Goal: Task Accomplishment & Management: Use online tool/utility

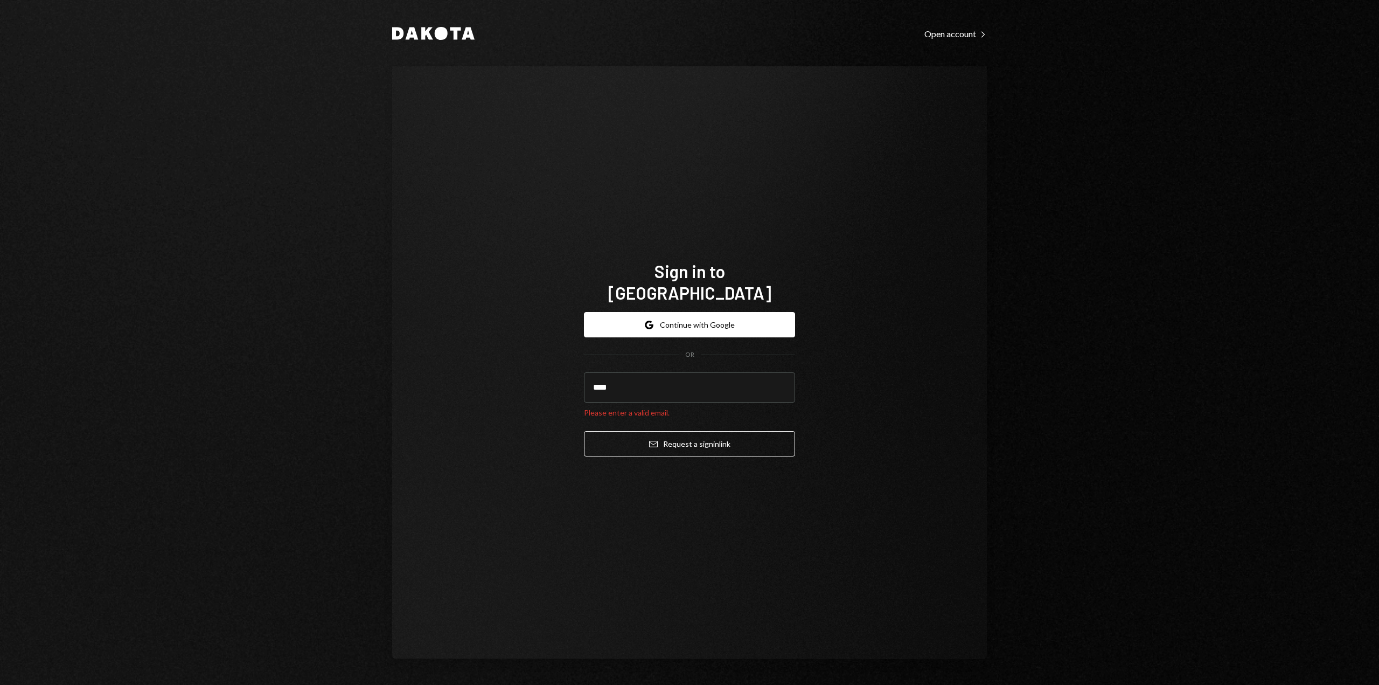
click at [584, 431] on button "Email Request a sign in link" at bounding box center [689, 443] width 211 height 25
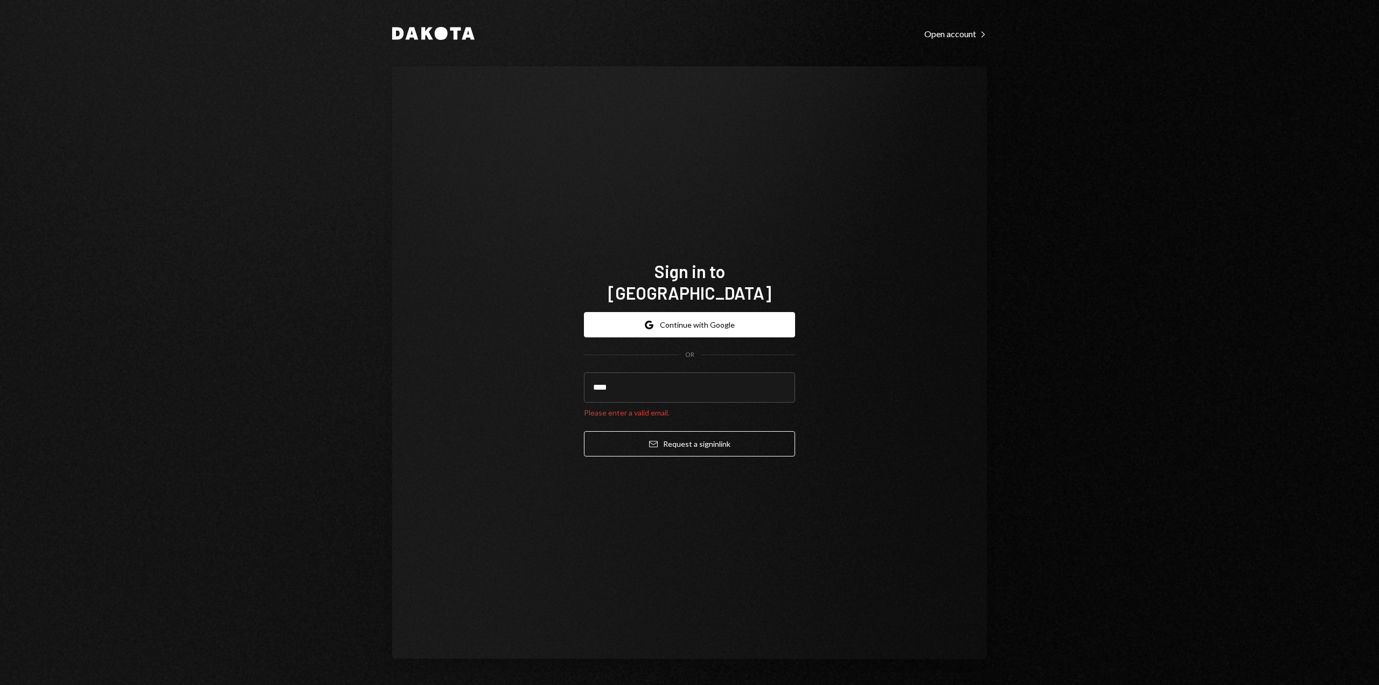
click at [584, 431] on button "Email Request a sign in link" at bounding box center [689, 443] width 211 height 25
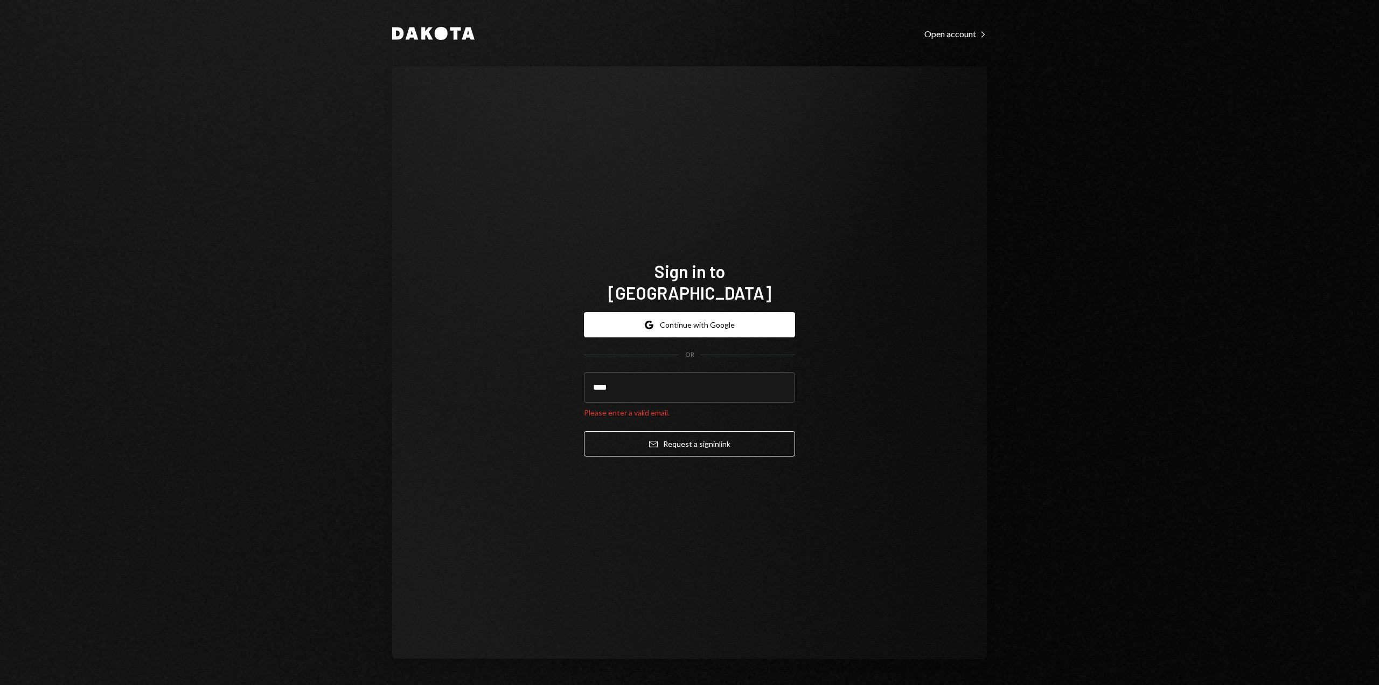
click at [584, 431] on button "Email Request a sign in link" at bounding box center [689, 443] width 211 height 25
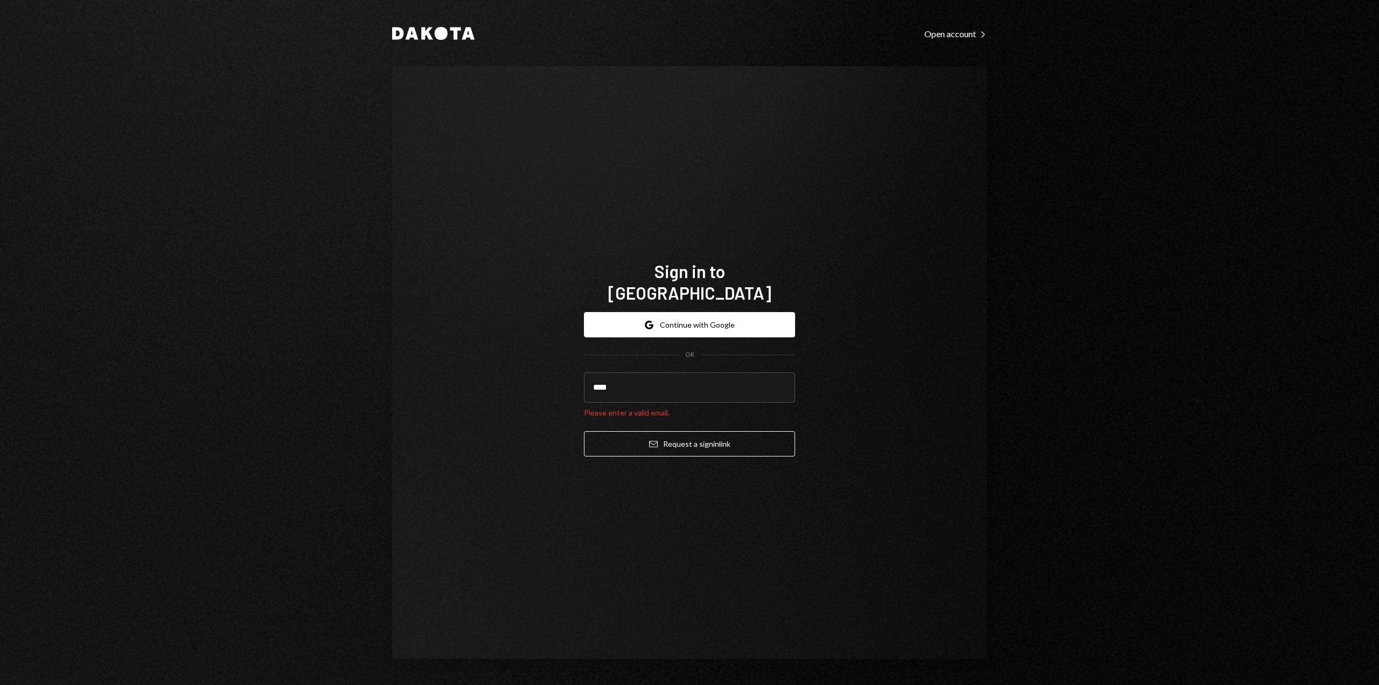
click at [584, 431] on button "Email Request a sign in link" at bounding box center [689, 443] width 211 height 25
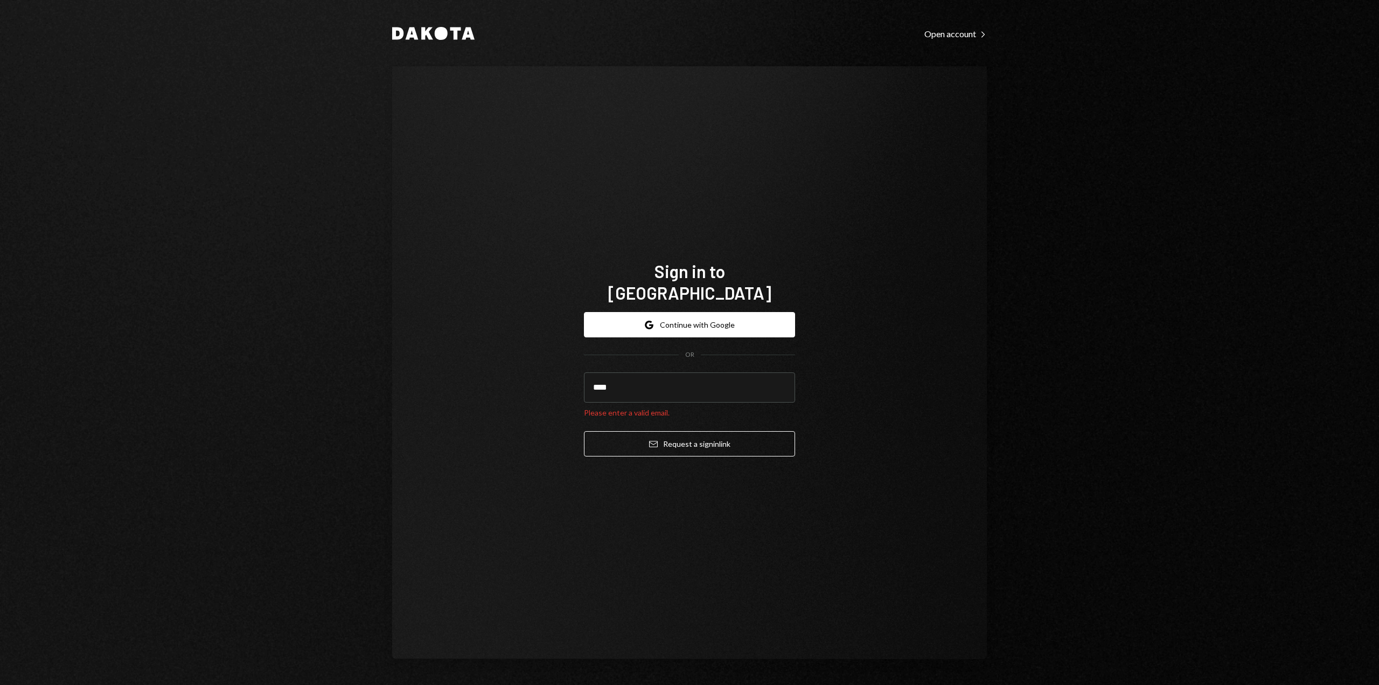
click at [584, 431] on button "Email Request a sign in link" at bounding box center [689, 443] width 211 height 25
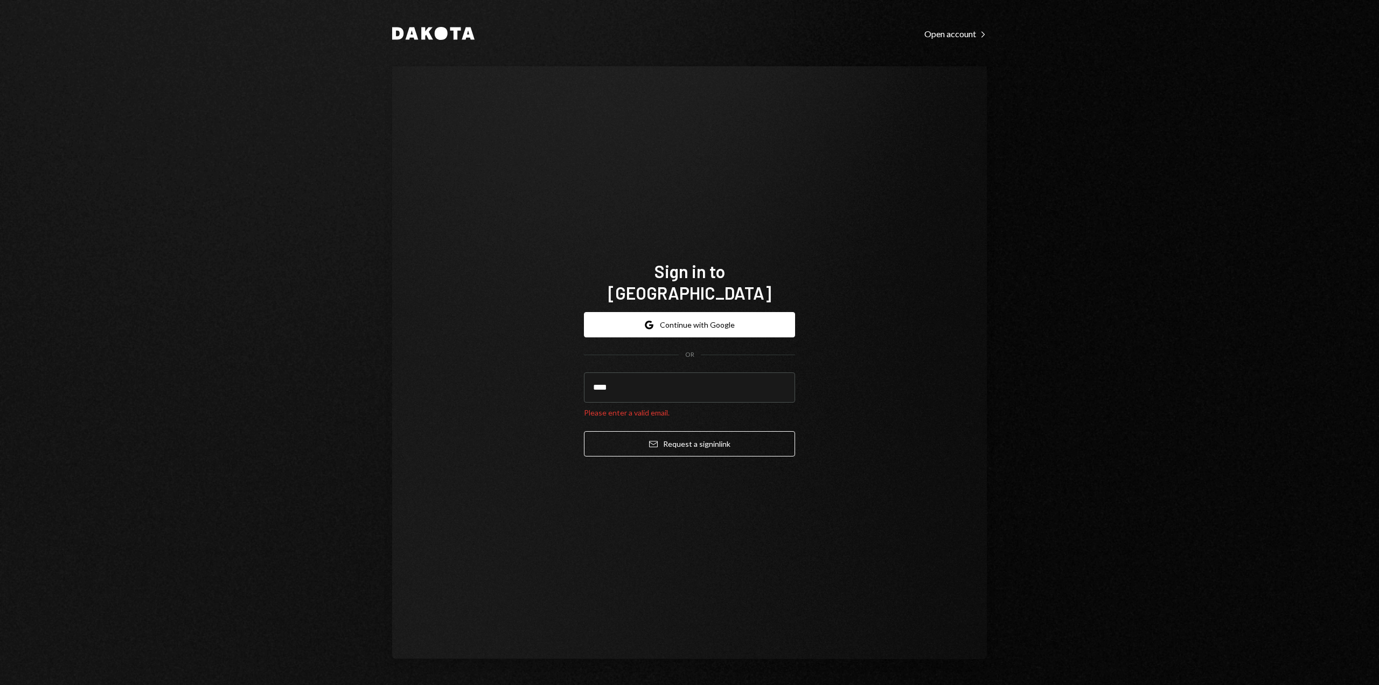
click at [584, 431] on button "Email Request a sign in link" at bounding box center [689, 443] width 211 height 25
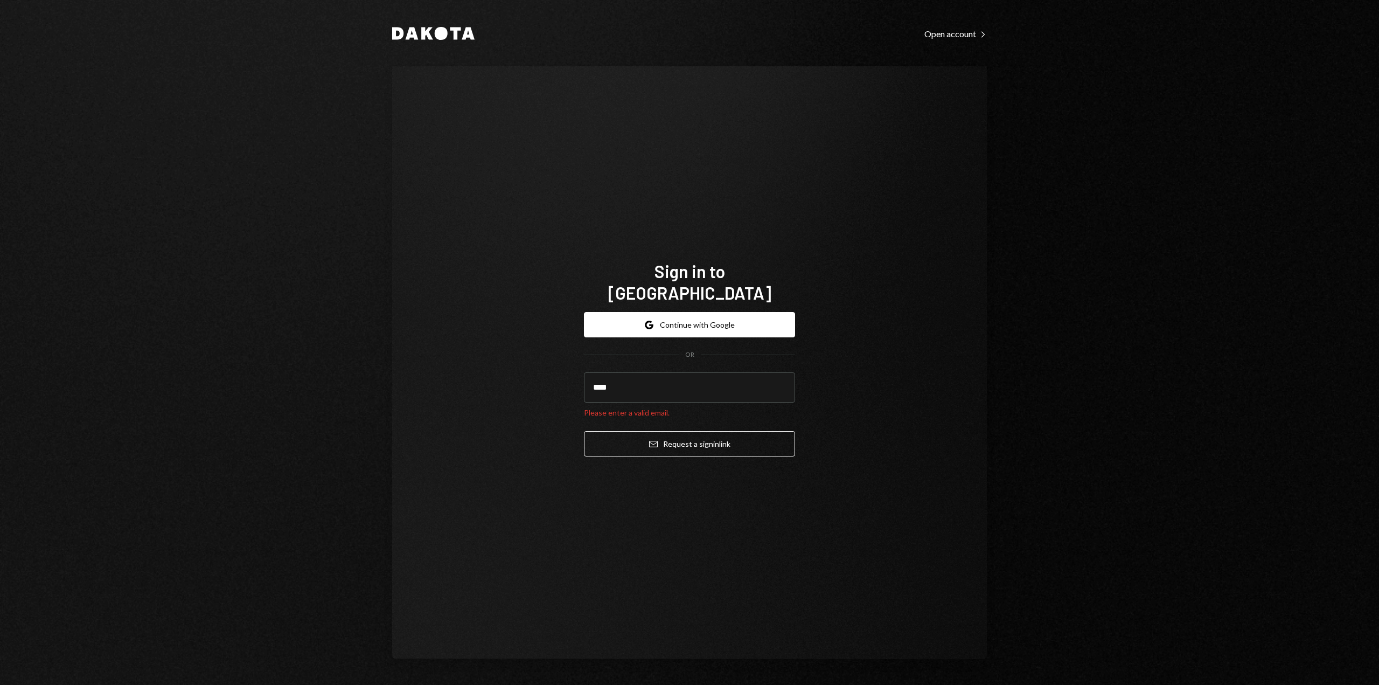
click at [584, 431] on button "Email Request a sign in link" at bounding box center [689, 443] width 211 height 25
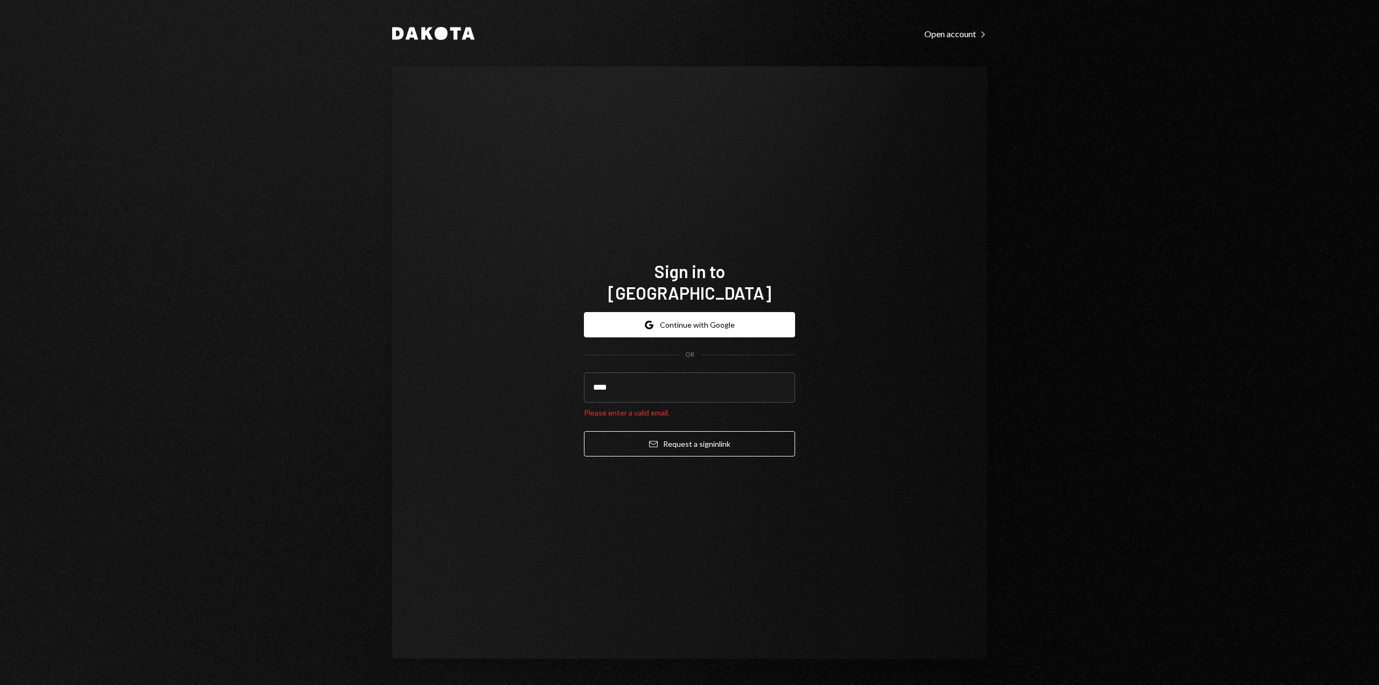
click at [584, 431] on button "Email Request a sign in link" at bounding box center [689, 443] width 211 height 25
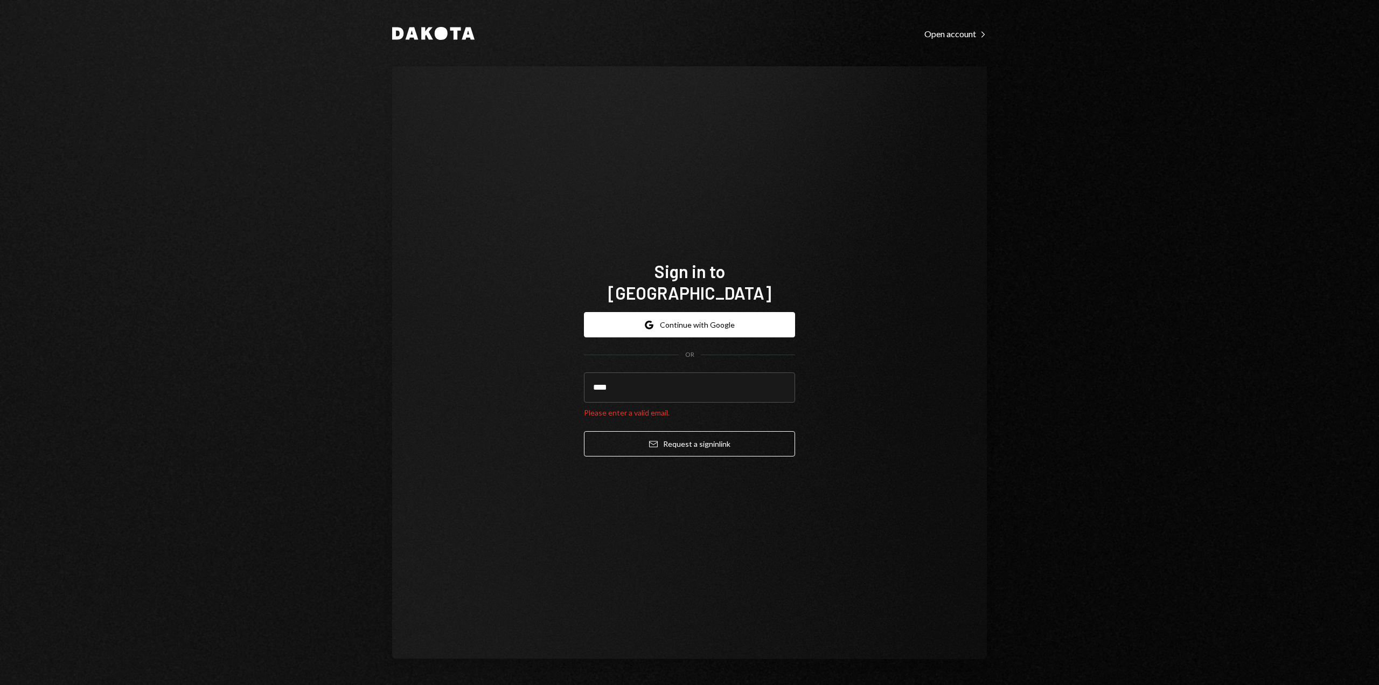
click at [584, 431] on button "Email Request a sign in link" at bounding box center [689, 443] width 211 height 25
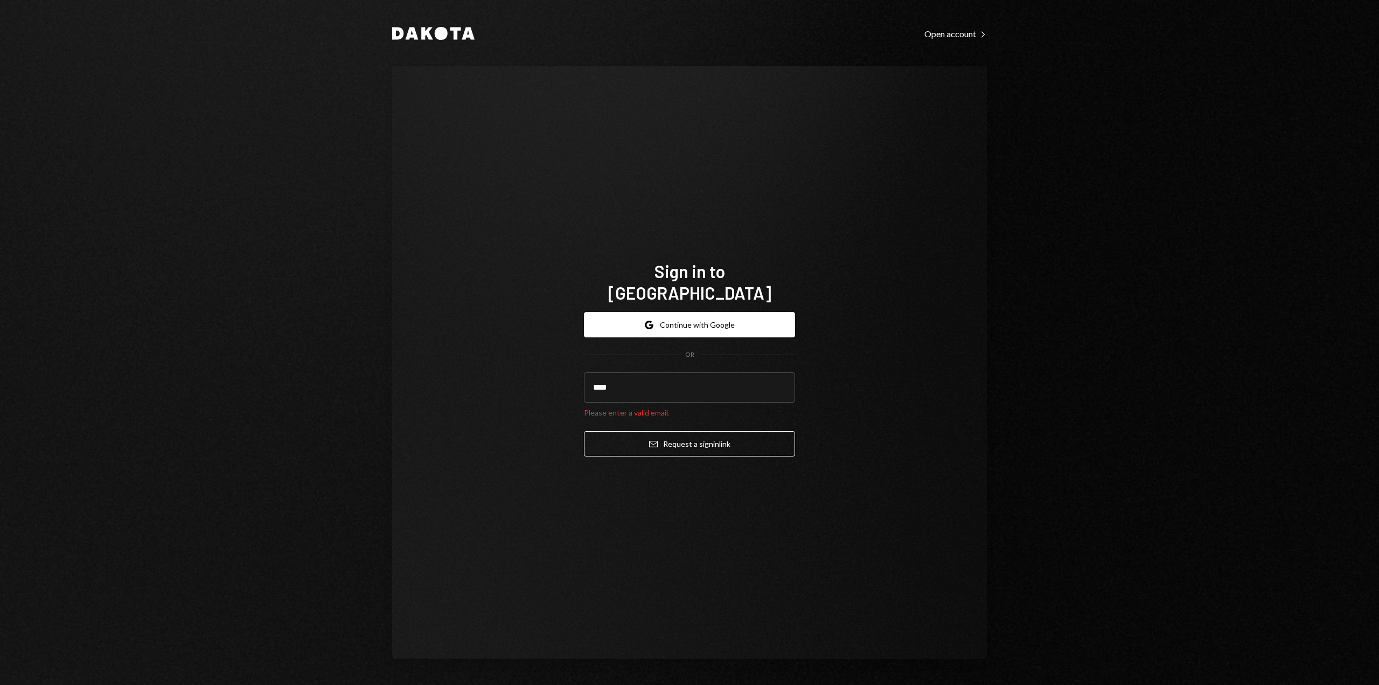
click at [584, 431] on button "Email Request a sign in link" at bounding box center [689, 443] width 211 height 25
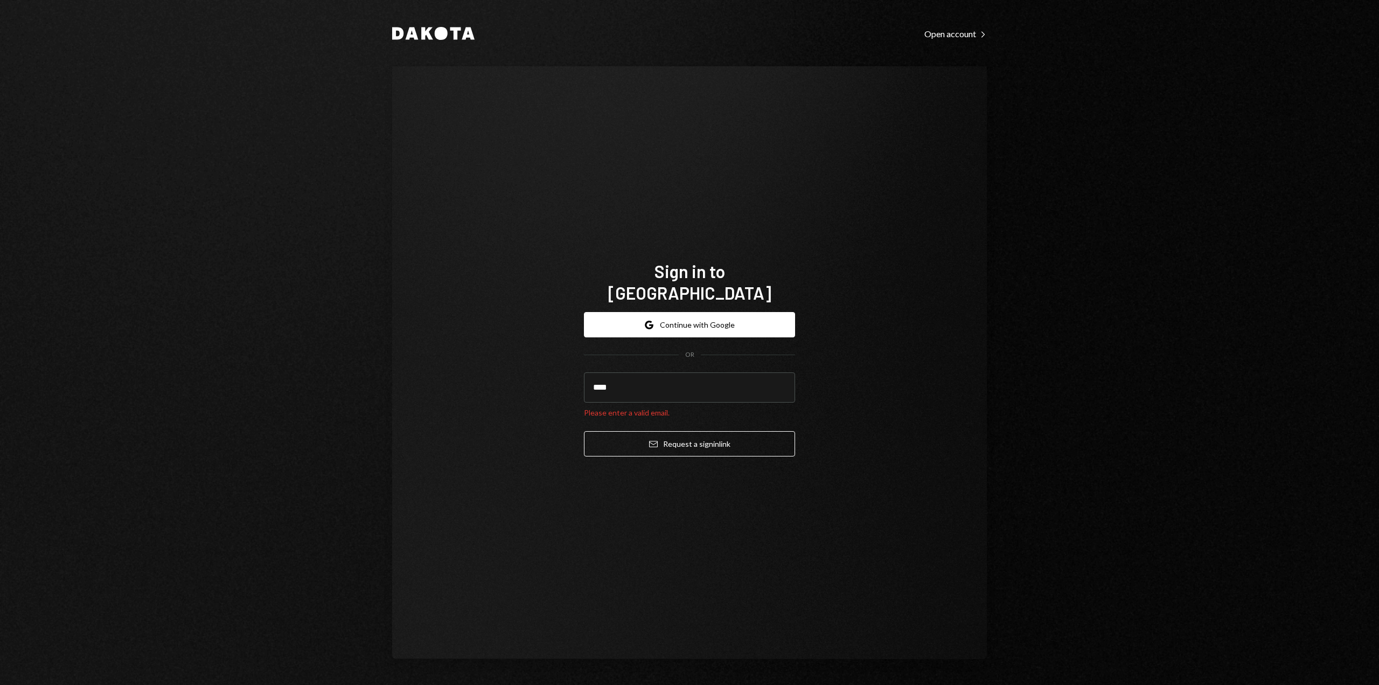
click at [584, 431] on button "Email Request a sign in link" at bounding box center [689, 443] width 211 height 25
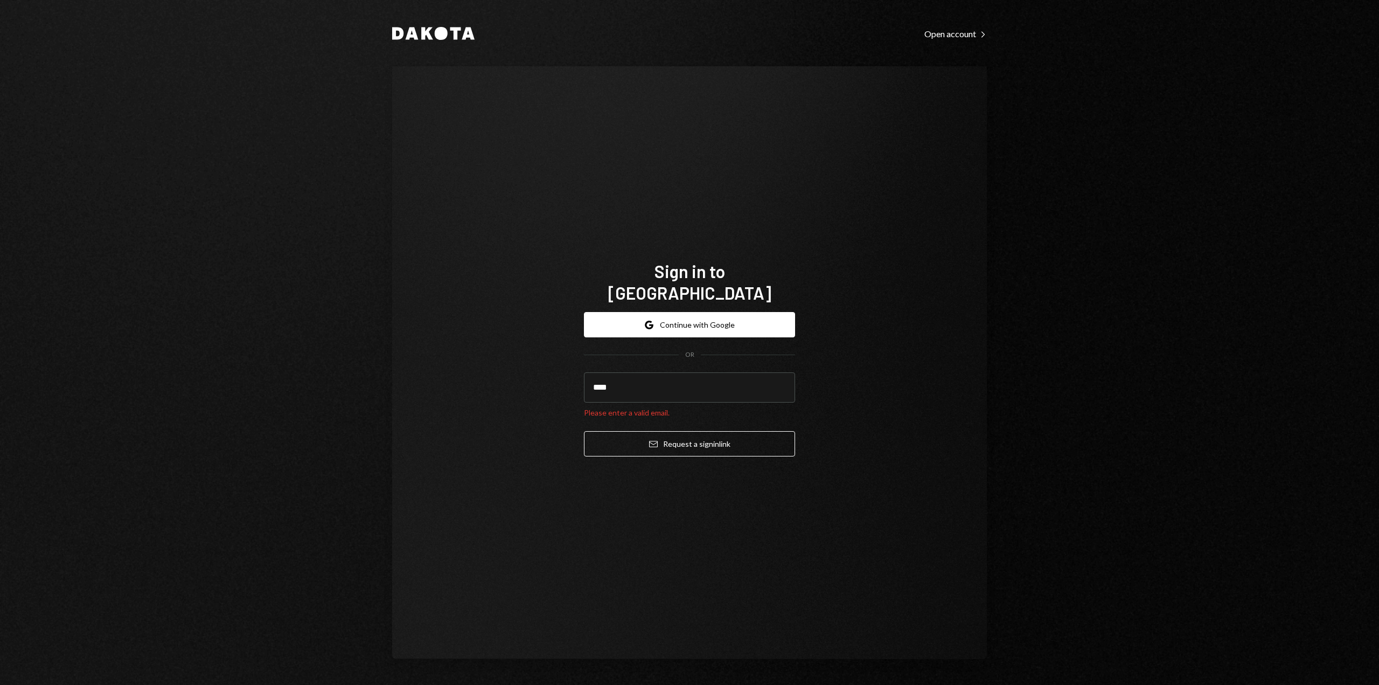
click at [584, 431] on button "Email Request a sign in link" at bounding box center [689, 443] width 211 height 25
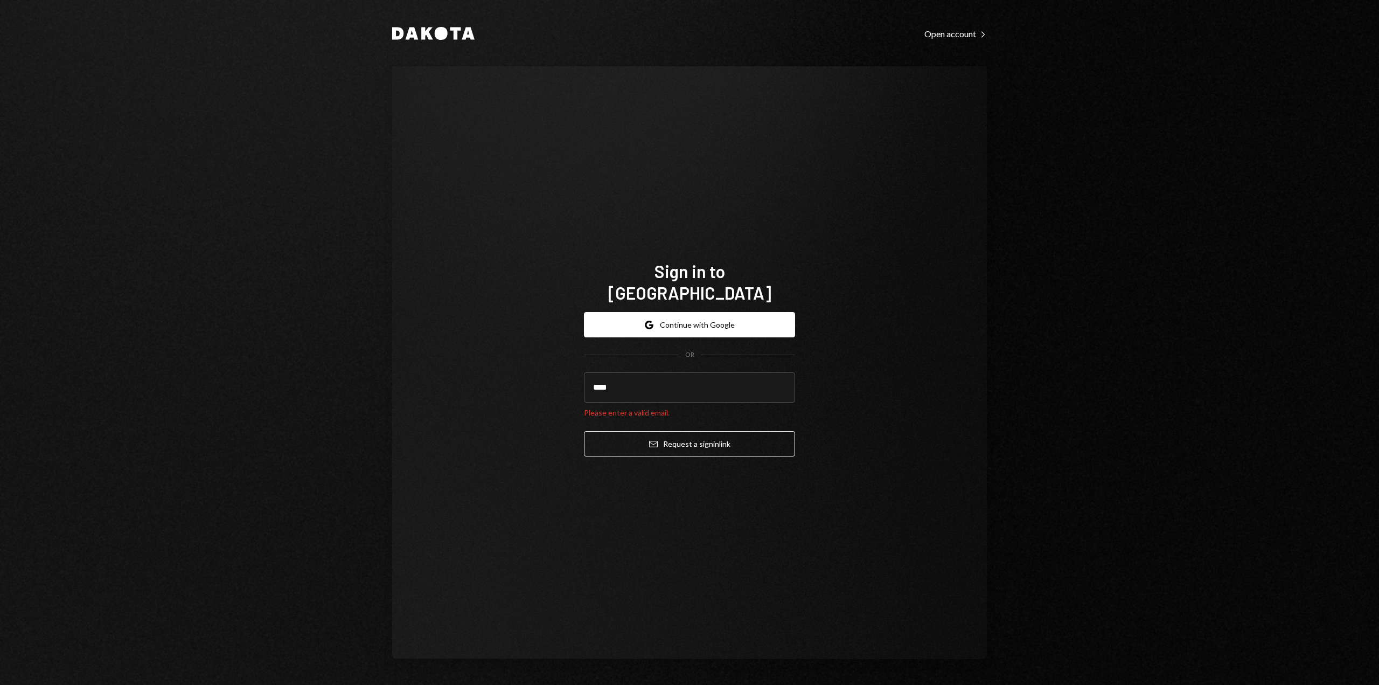
click at [584, 431] on button "Email Request a sign in link" at bounding box center [689, 443] width 211 height 25
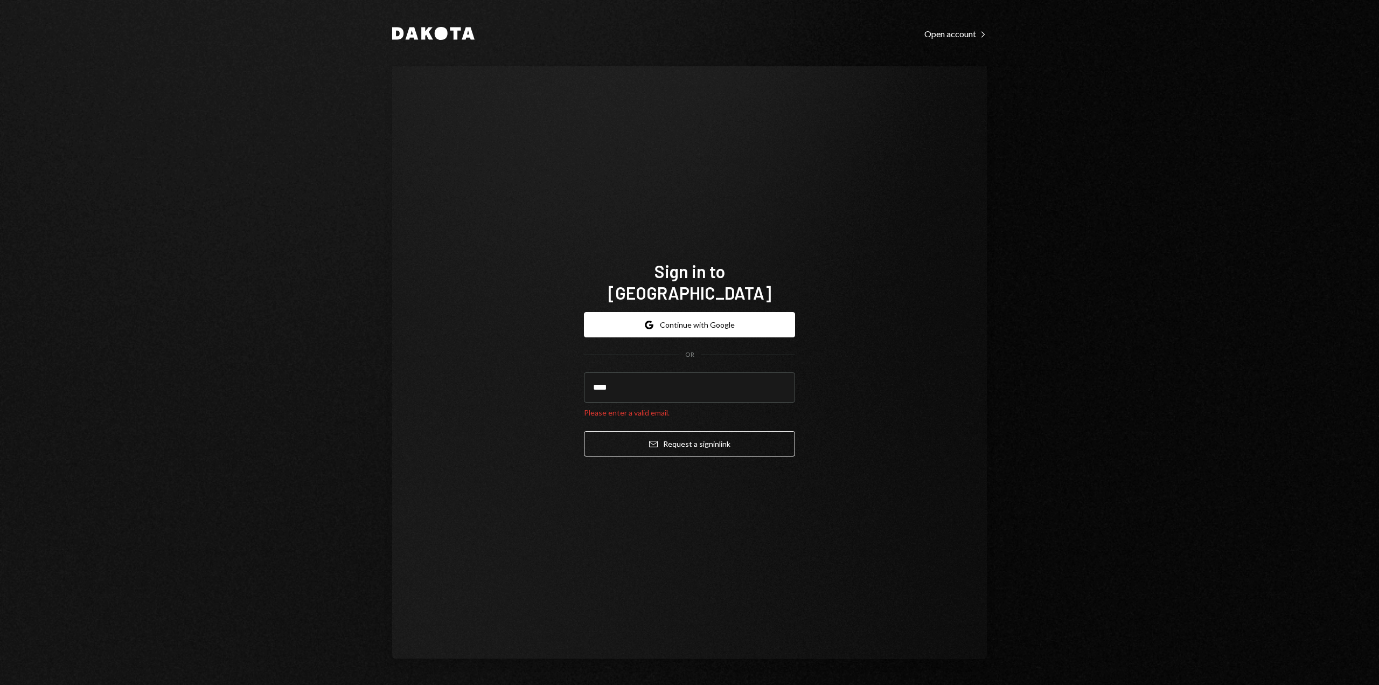
click at [584, 431] on button "Email Request a sign in link" at bounding box center [689, 443] width 211 height 25
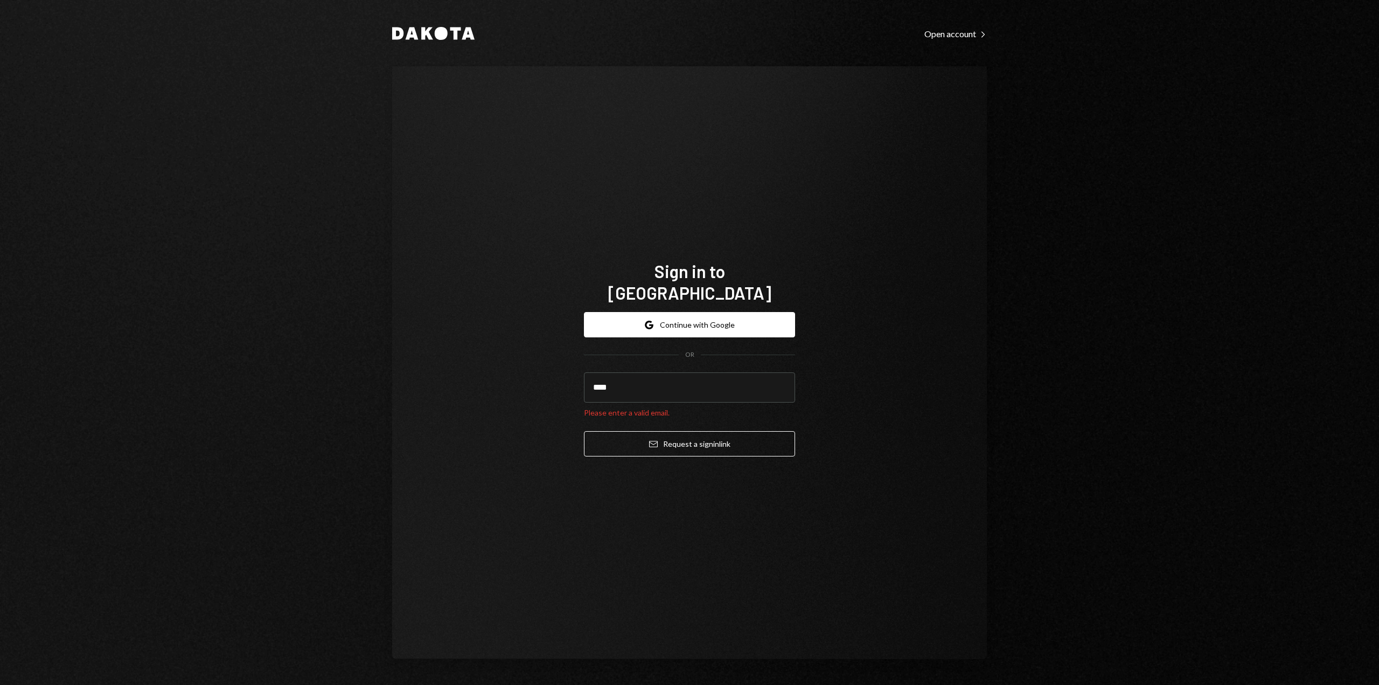
click at [584, 431] on button "Email Request a sign in link" at bounding box center [689, 443] width 211 height 25
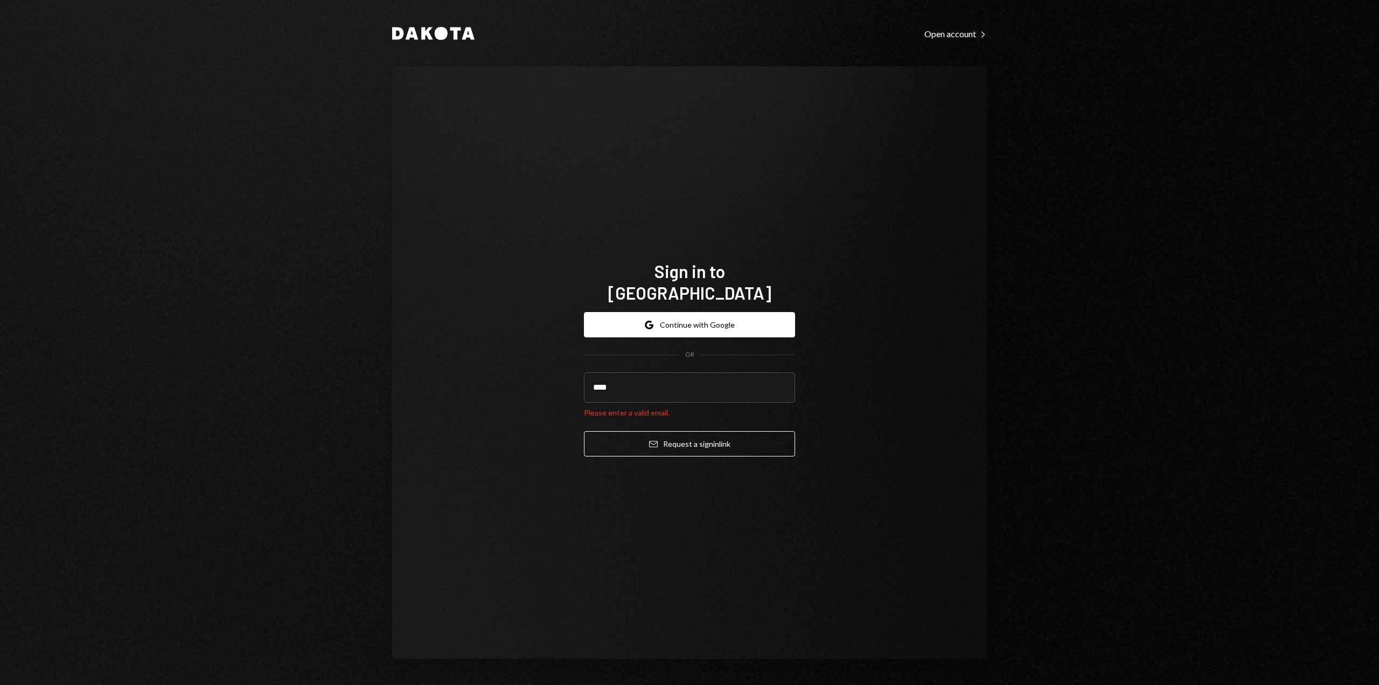
click at [584, 431] on button "Email Request a sign in link" at bounding box center [689, 443] width 211 height 25
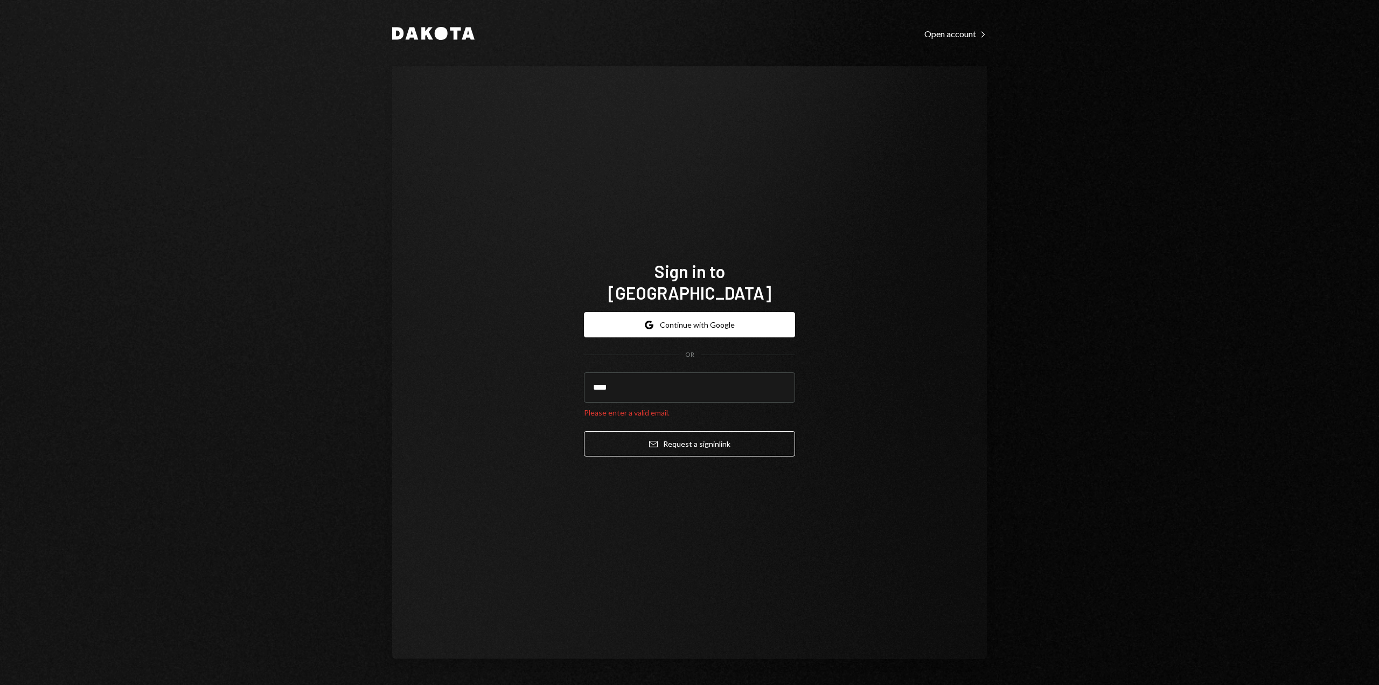
click at [584, 431] on button "Email Request a sign in link" at bounding box center [689, 443] width 211 height 25
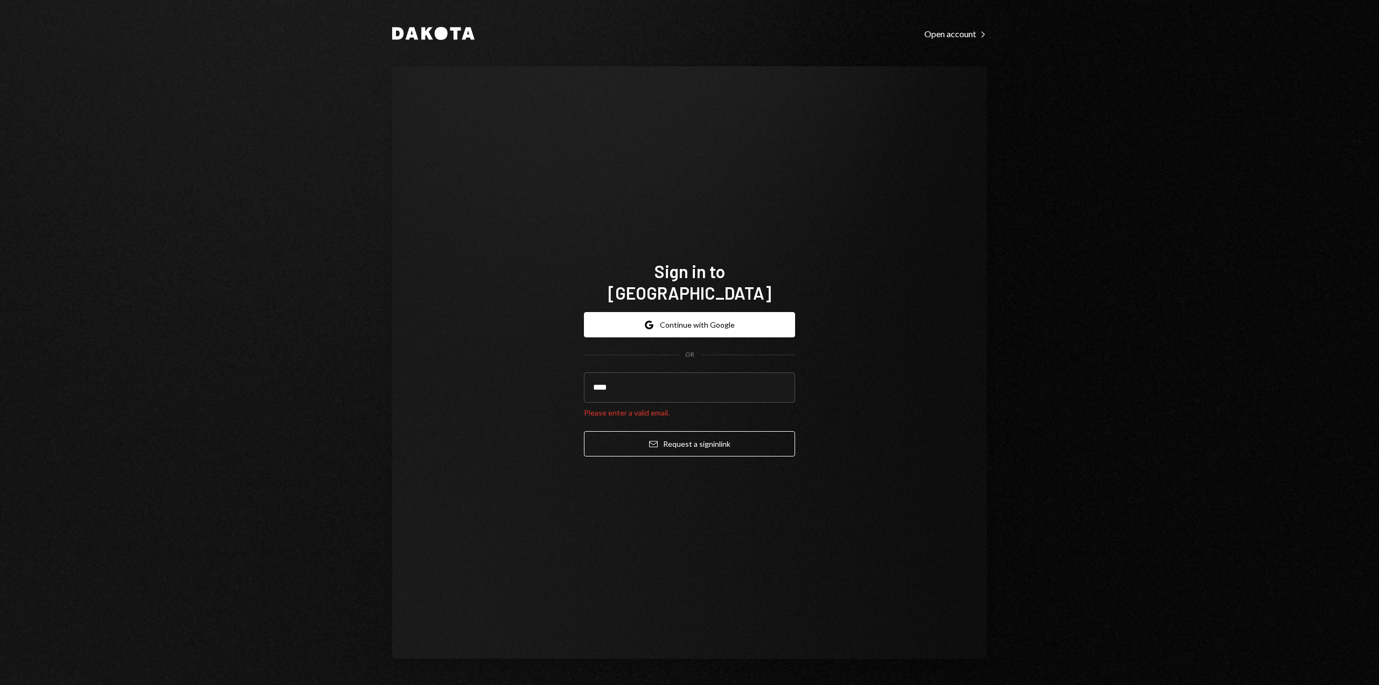
click at [584, 431] on button "Email Request a sign in link" at bounding box center [689, 443] width 211 height 25
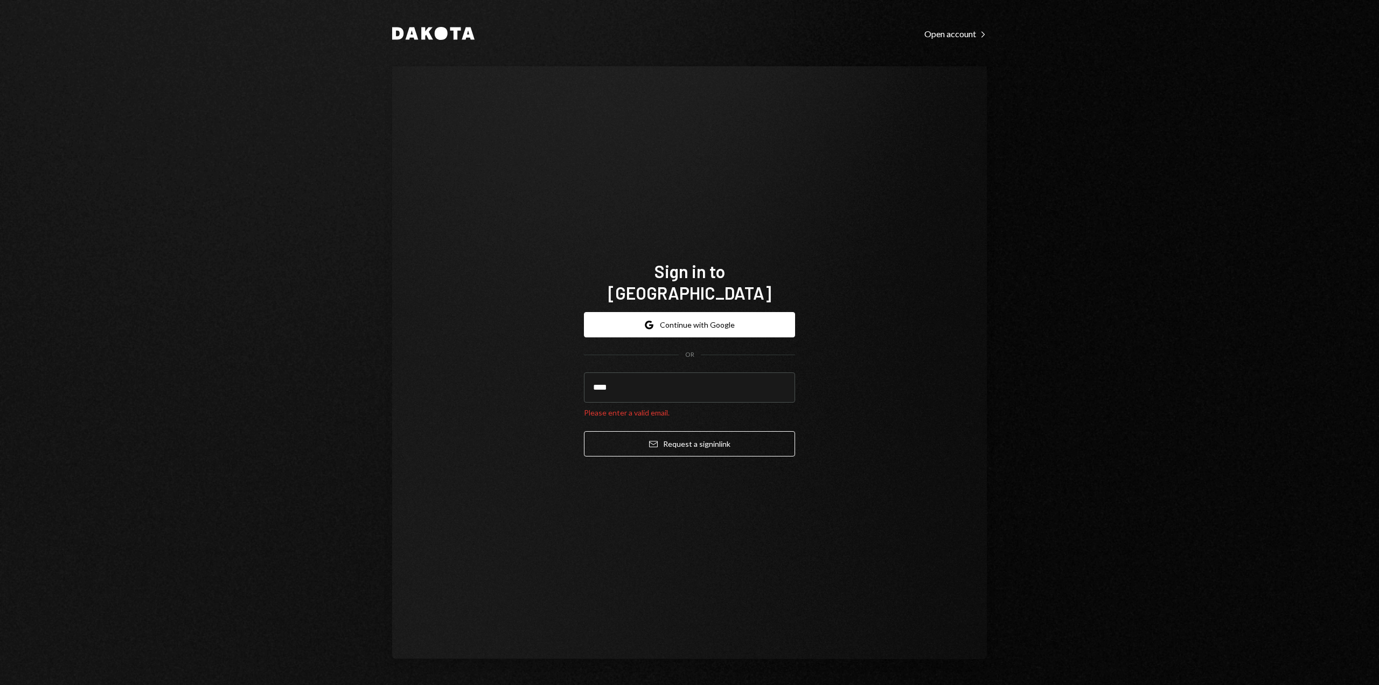
click at [584, 431] on button "Email Request a sign in link" at bounding box center [689, 443] width 211 height 25
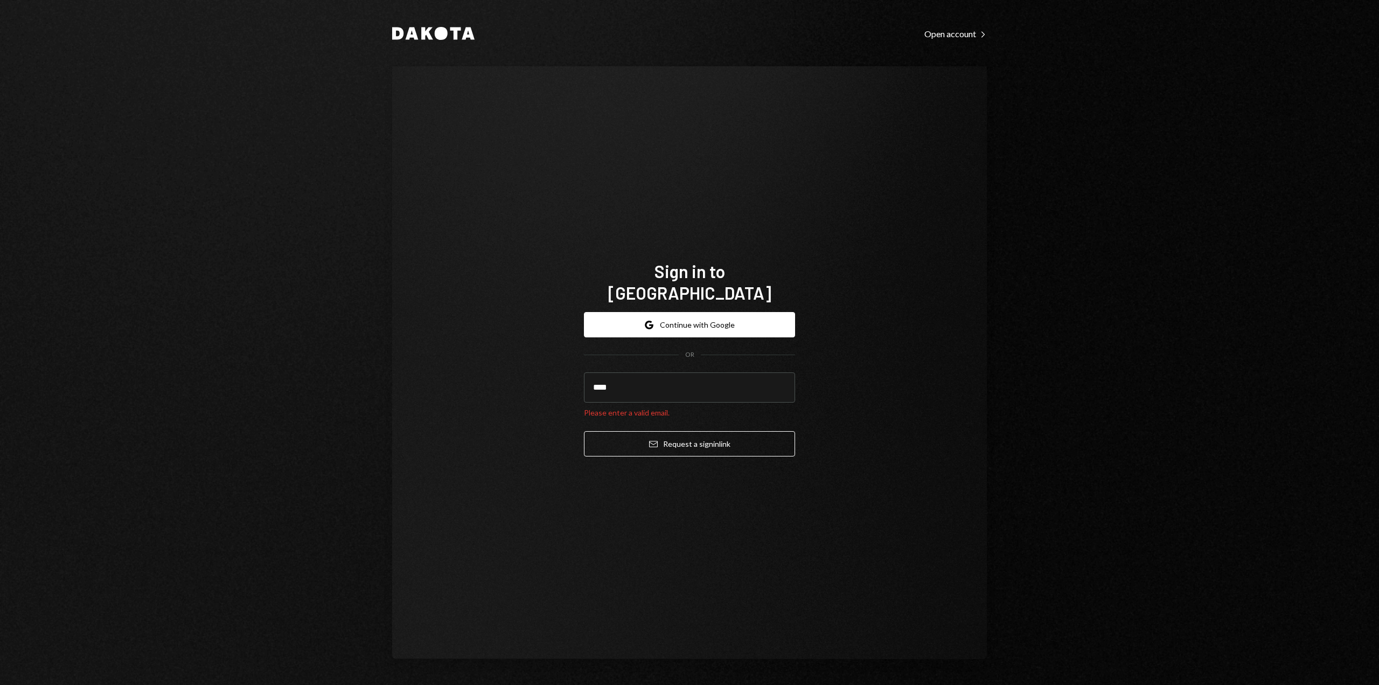
click at [584, 431] on button "Email Request a sign in link" at bounding box center [689, 443] width 211 height 25
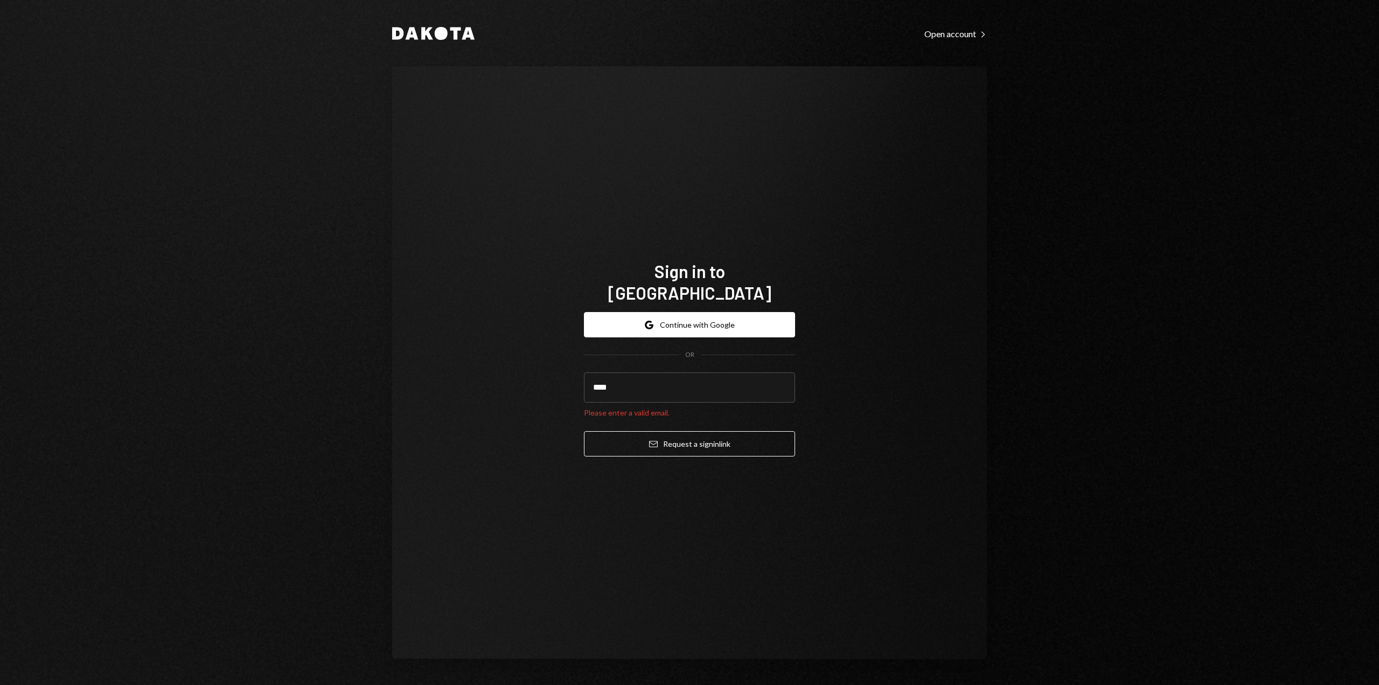
click at [584, 431] on button "Email Request a sign in link" at bounding box center [689, 443] width 211 height 25
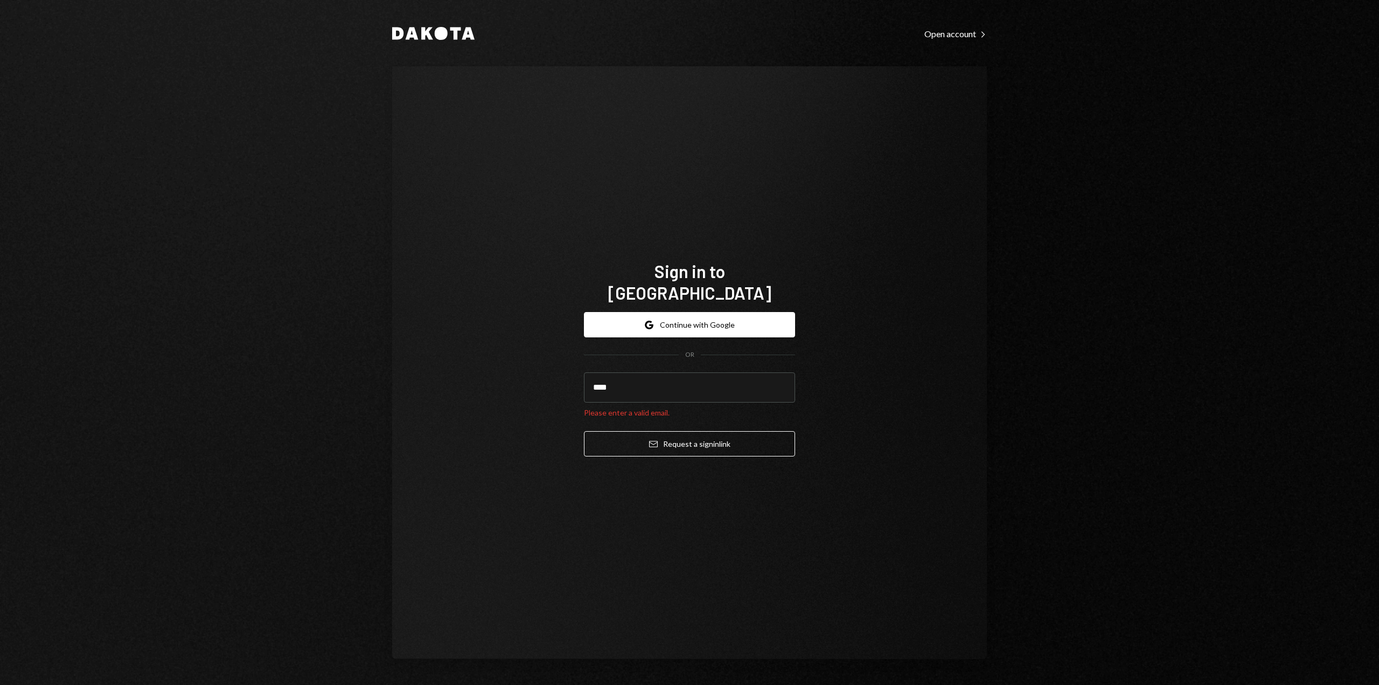
click at [584, 431] on button "Email Request a sign in link" at bounding box center [689, 443] width 211 height 25
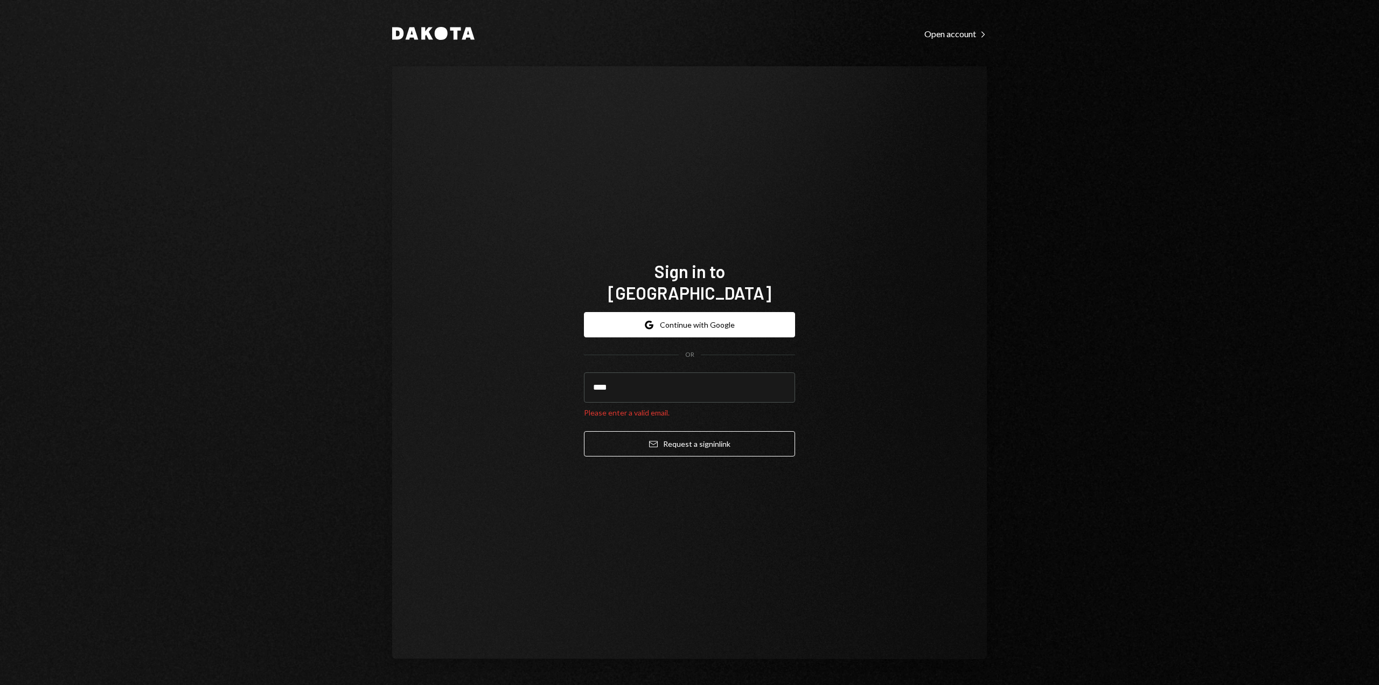
click at [584, 431] on button "Email Request a sign in link" at bounding box center [689, 443] width 211 height 25
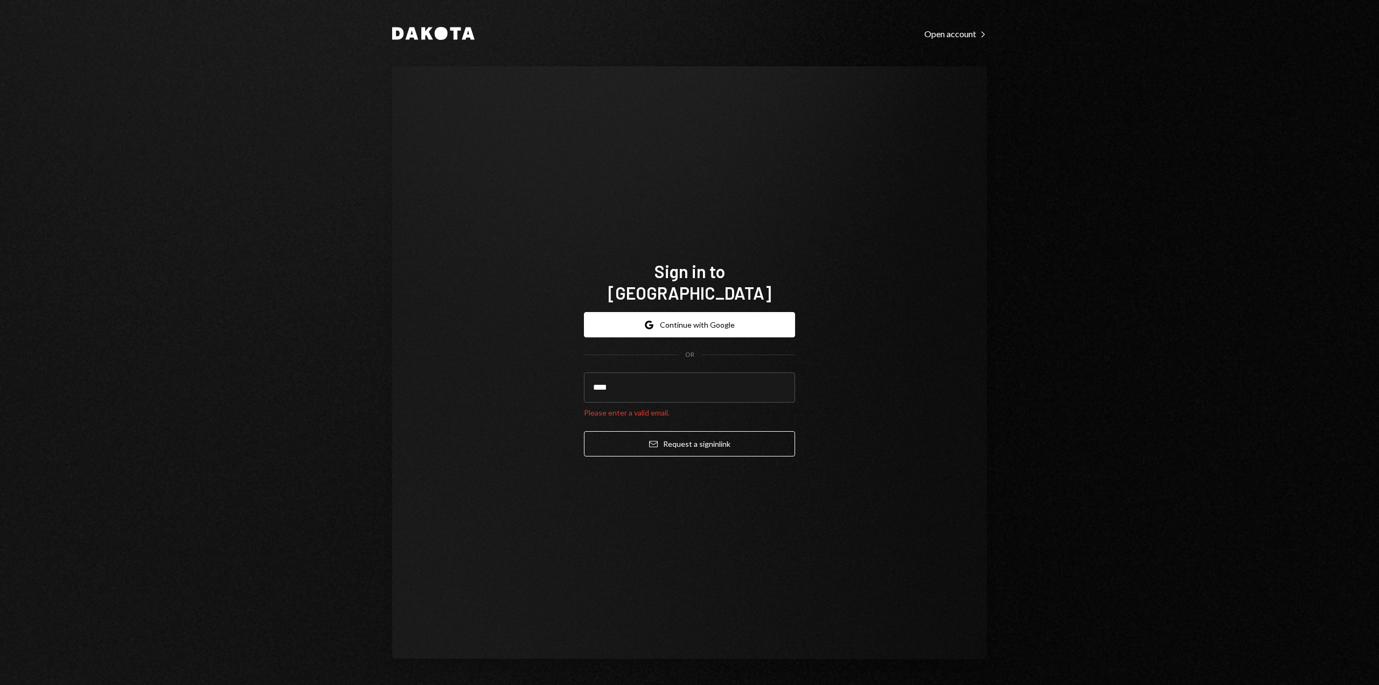
click at [584, 431] on button "Email Request a sign in link" at bounding box center [689, 443] width 211 height 25
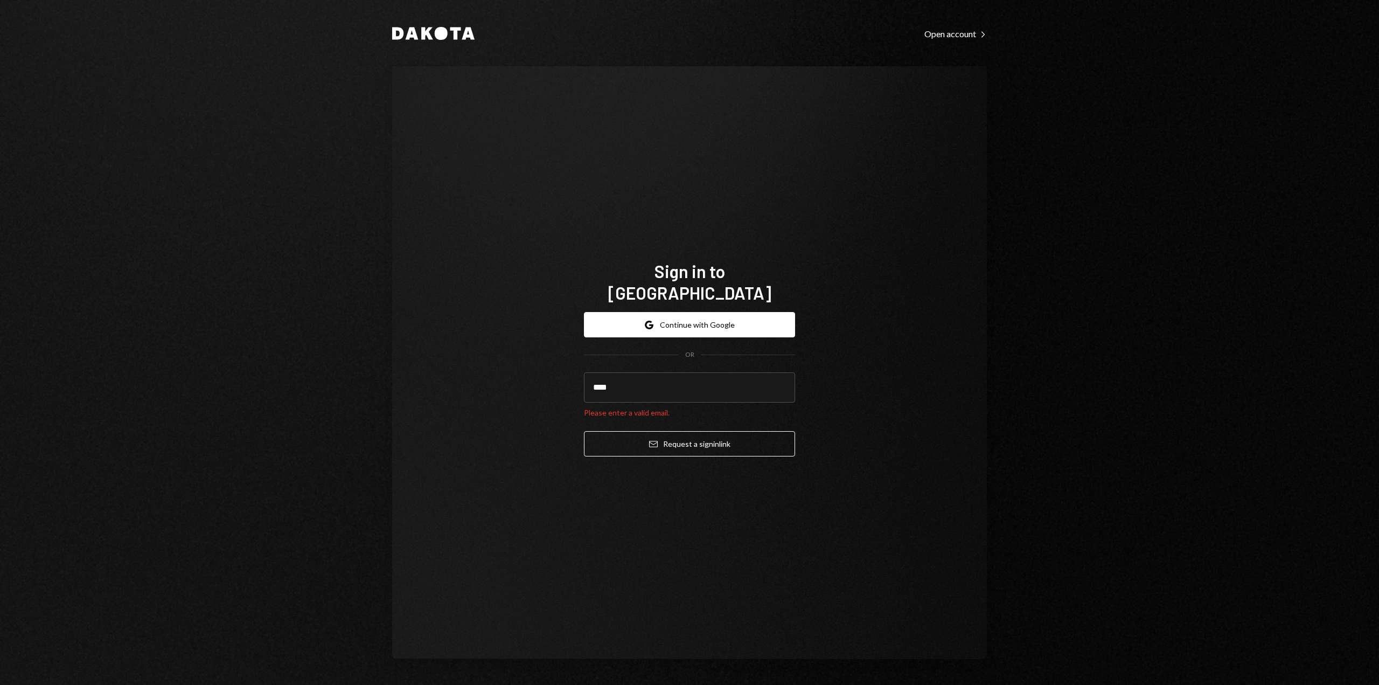
click at [584, 431] on button "Email Request a sign in link" at bounding box center [689, 443] width 211 height 25
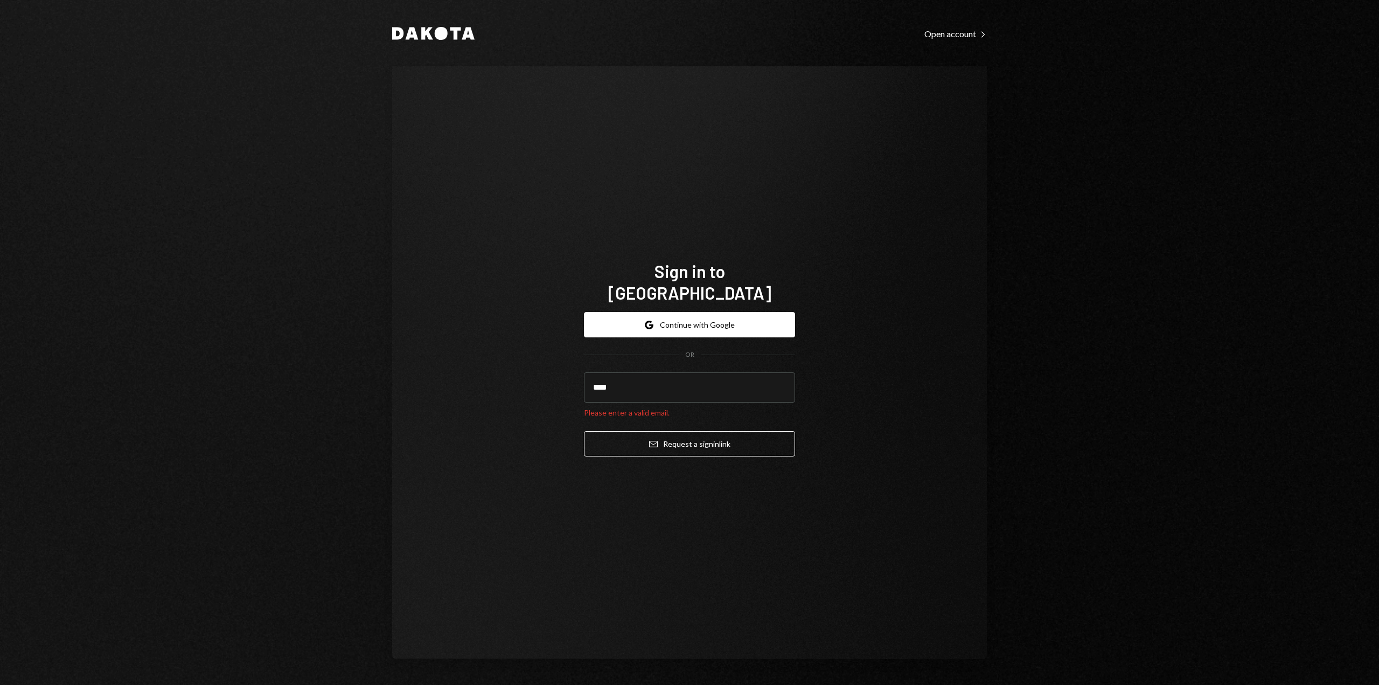
click at [584, 431] on button "Email Request a sign in link" at bounding box center [689, 443] width 211 height 25
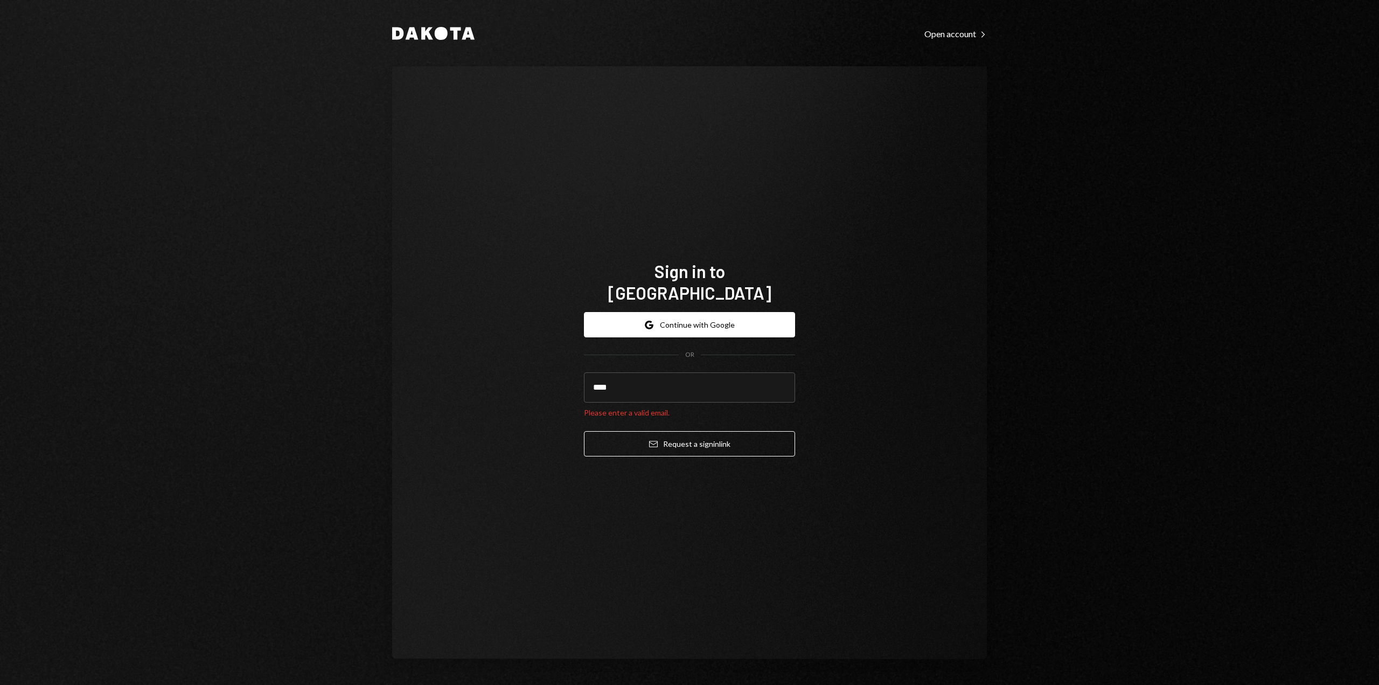
click at [584, 431] on button "Email Request a sign in link" at bounding box center [689, 443] width 211 height 25
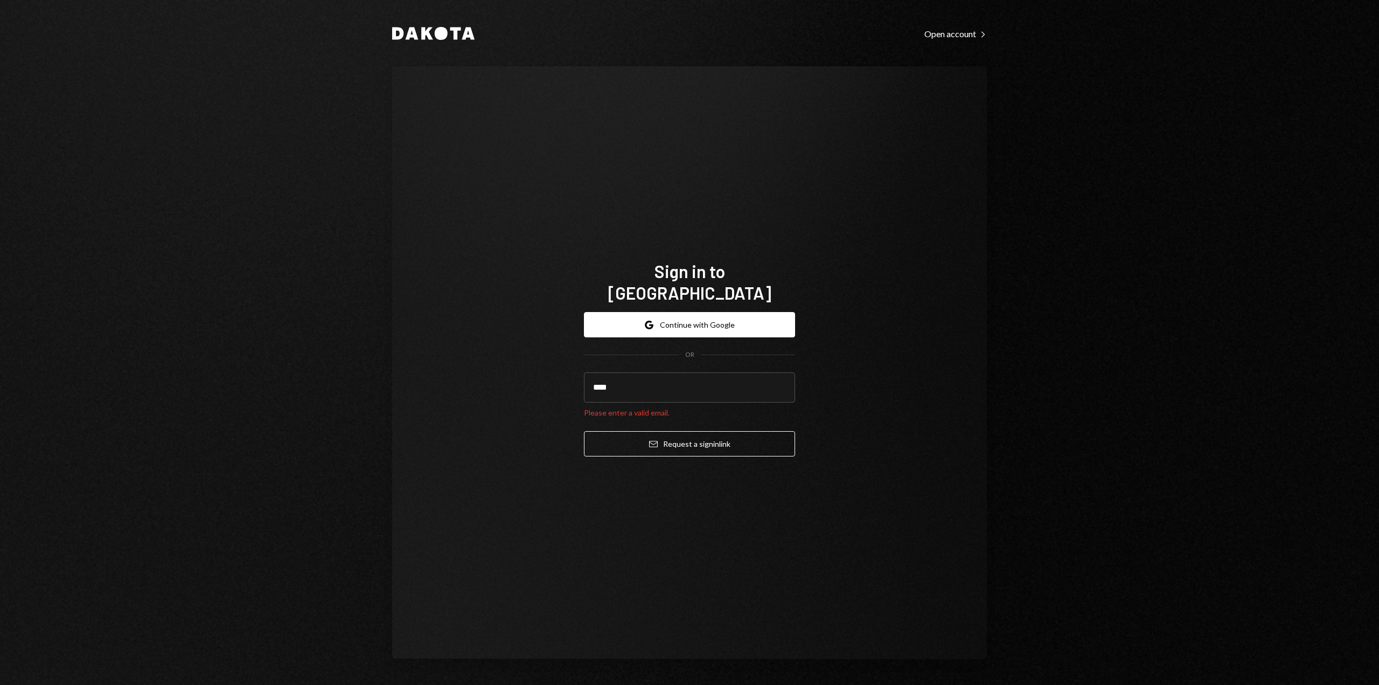
click at [584, 431] on button "Email Request a sign in link" at bounding box center [689, 443] width 211 height 25
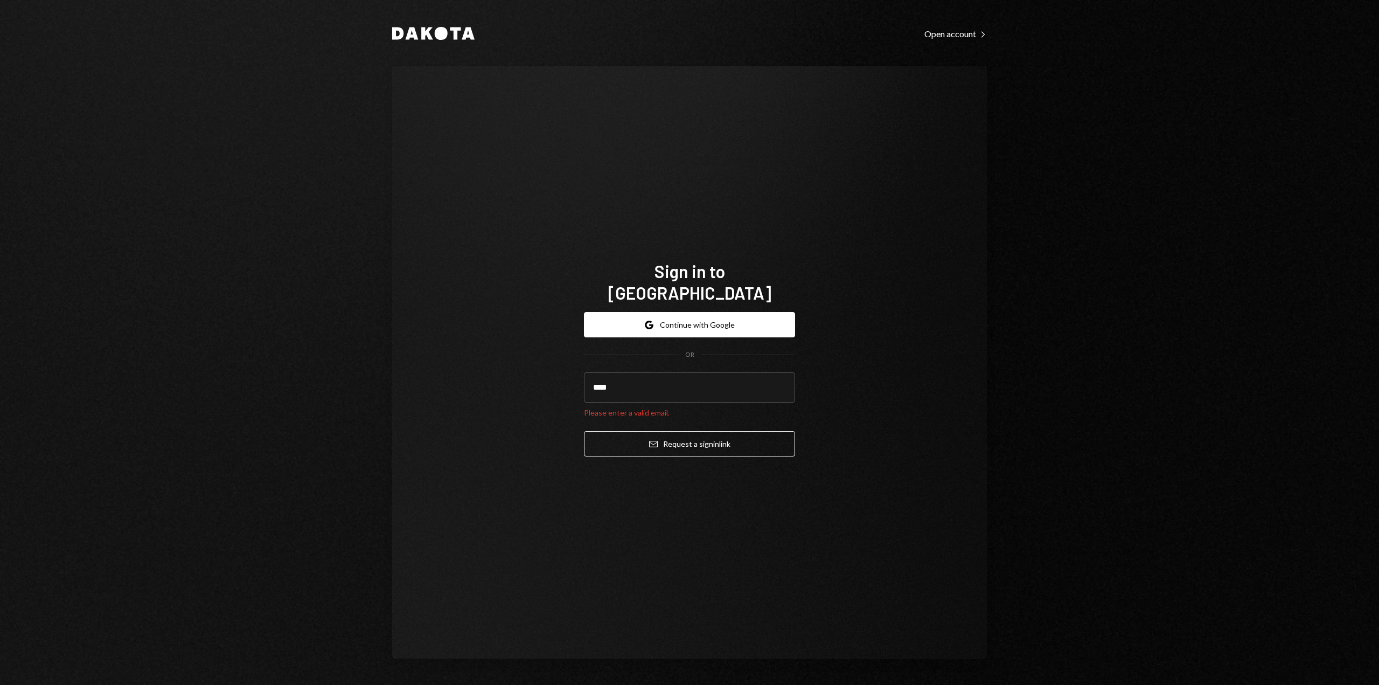
click at [584, 431] on button "Email Request a sign in link" at bounding box center [689, 443] width 211 height 25
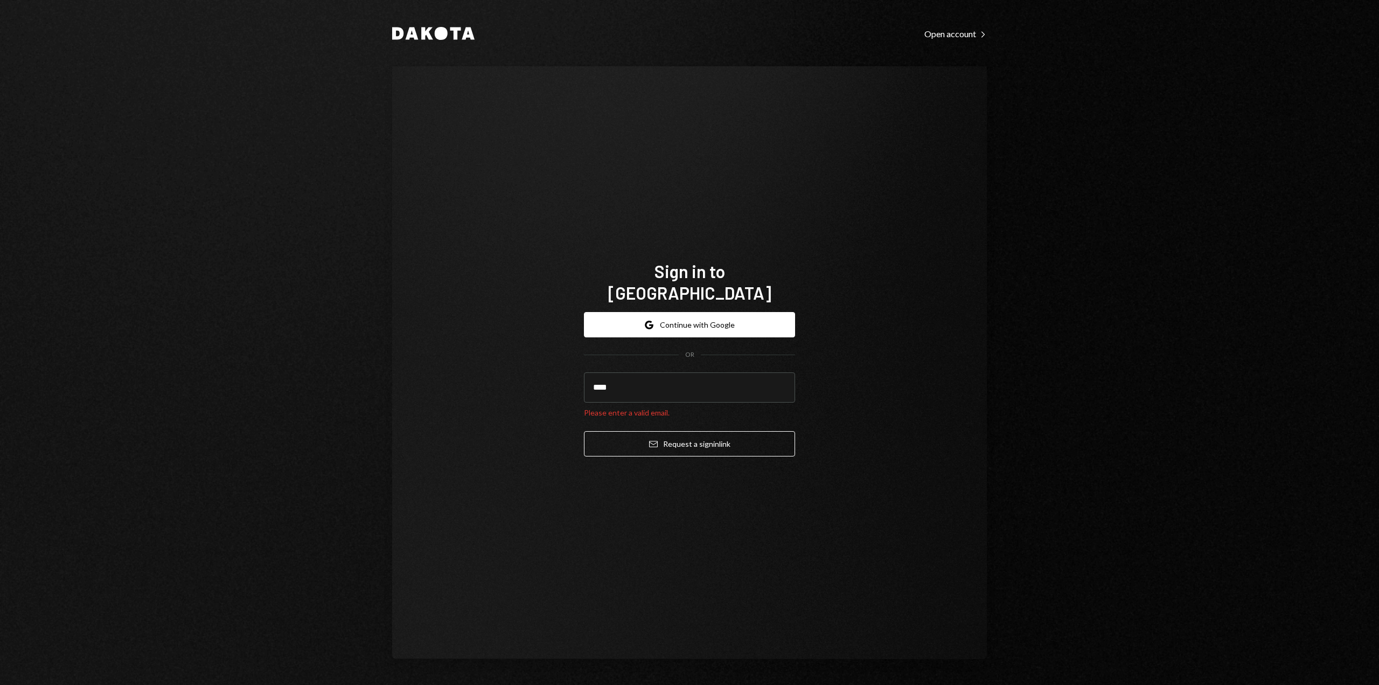
drag, startPoint x: 1, startPoint y: 630, endPoint x: 897, endPoint y: 710, distance: 899.2
